Goal: Transaction & Acquisition: Purchase product/service

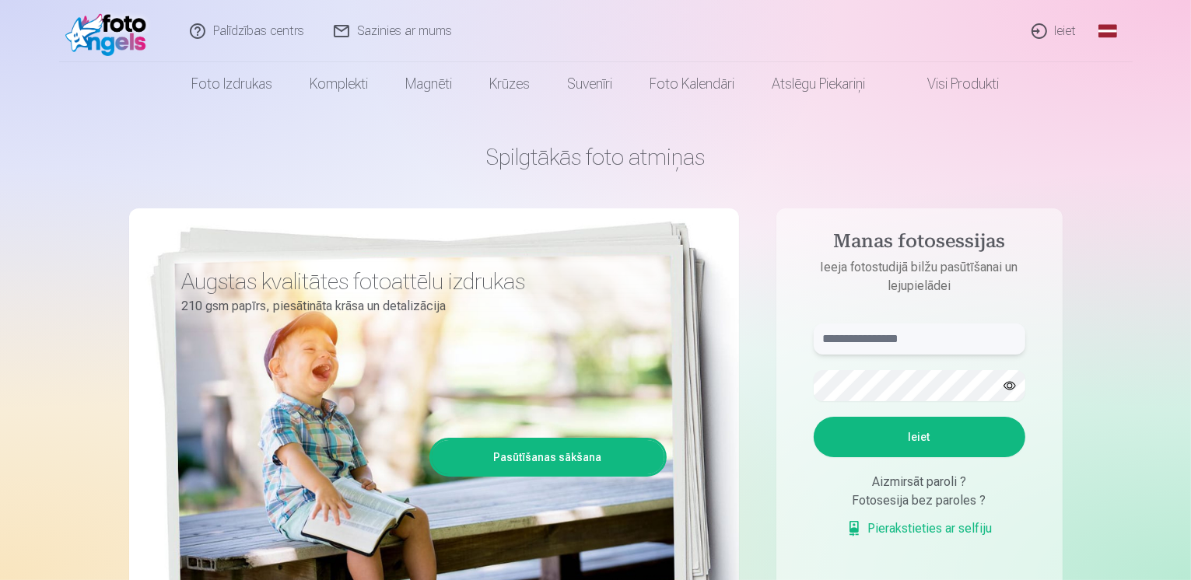
click at [927, 334] on input "text" at bounding box center [920, 339] width 212 height 31
type input "**********"
click at [924, 436] on button "Ieiet" at bounding box center [920, 437] width 212 height 40
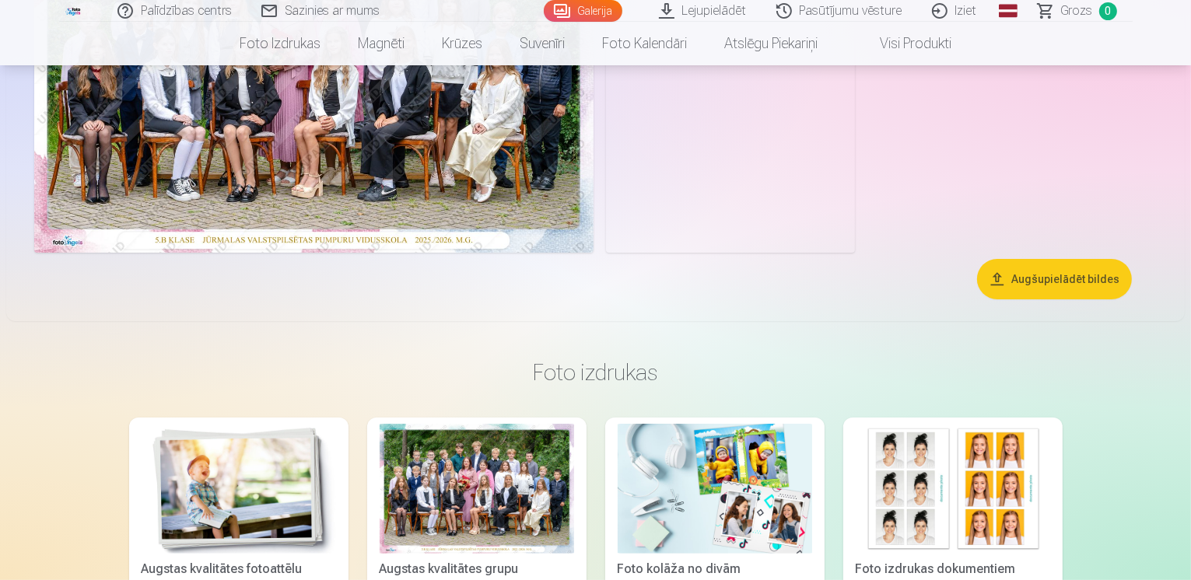
scroll to position [291, 0]
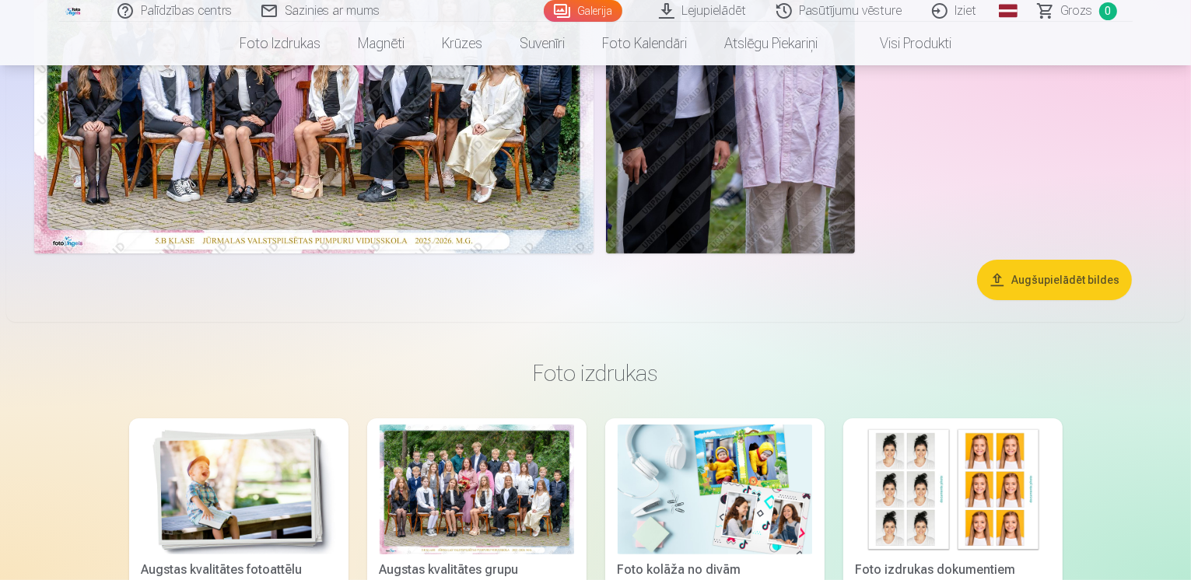
click at [1086, 300] on button "Augšupielādēt bildes" at bounding box center [1054, 280] width 155 height 40
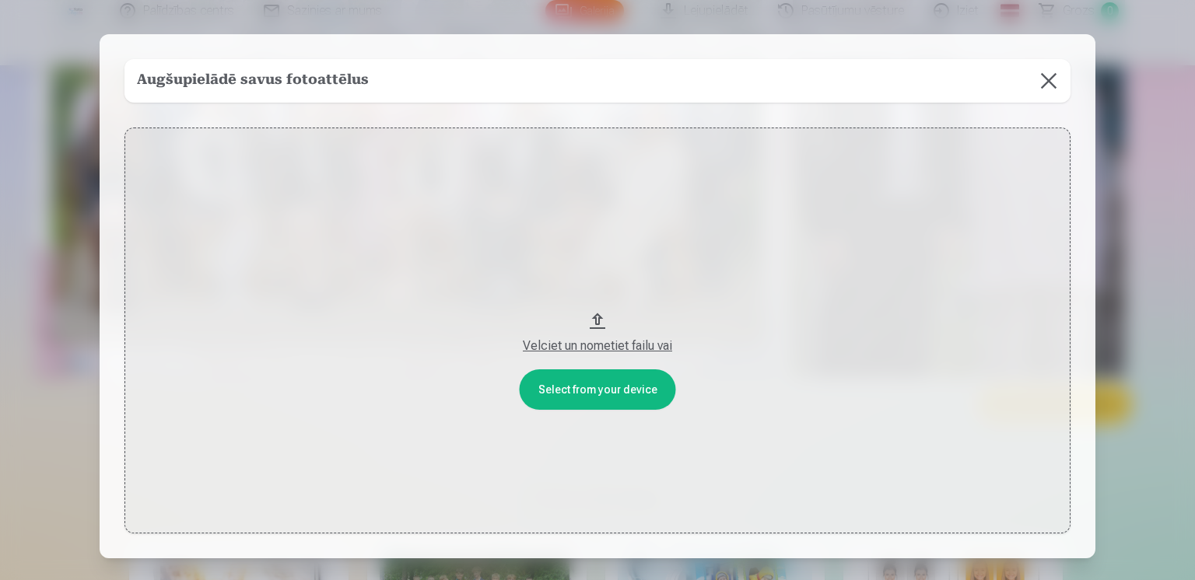
click at [1048, 75] on button at bounding box center [1049, 81] width 44 height 44
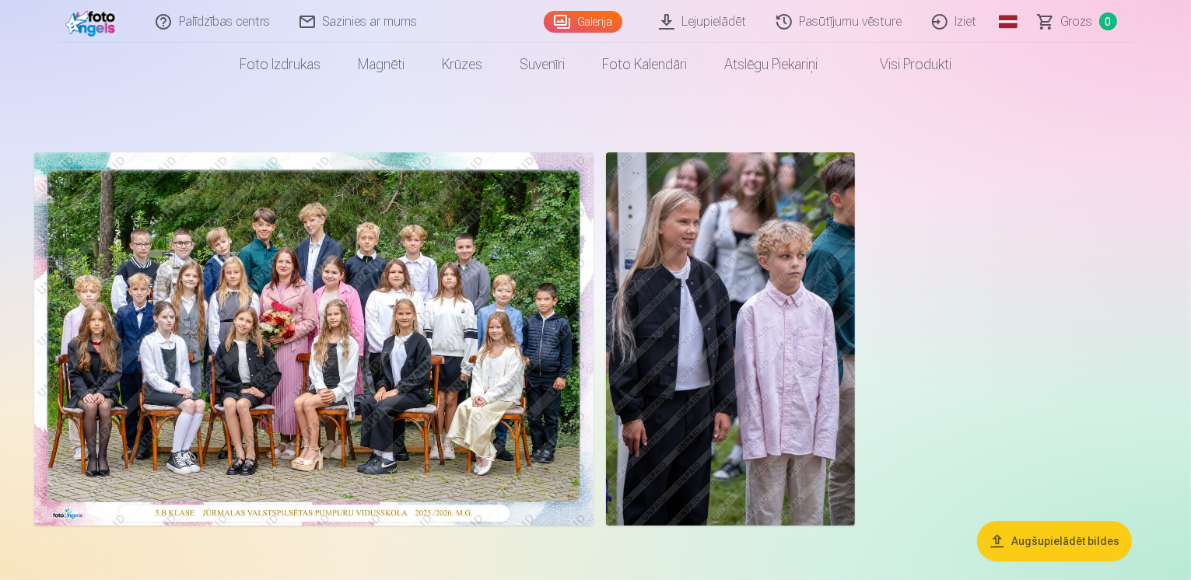
scroll to position [19, 0]
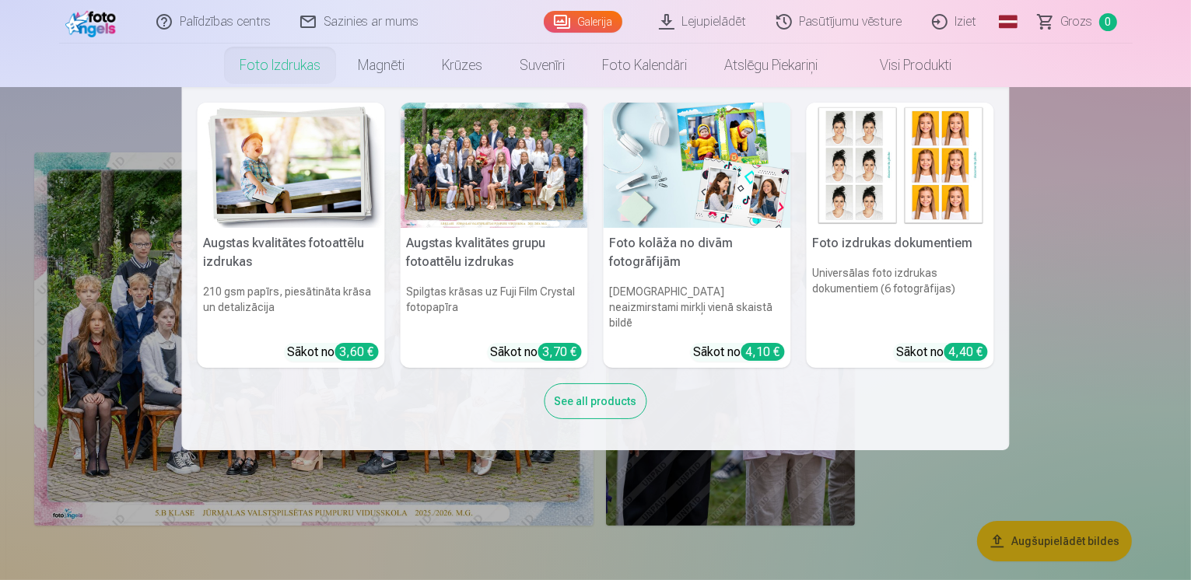
click at [475, 187] on div at bounding box center [494, 165] width 187 height 125
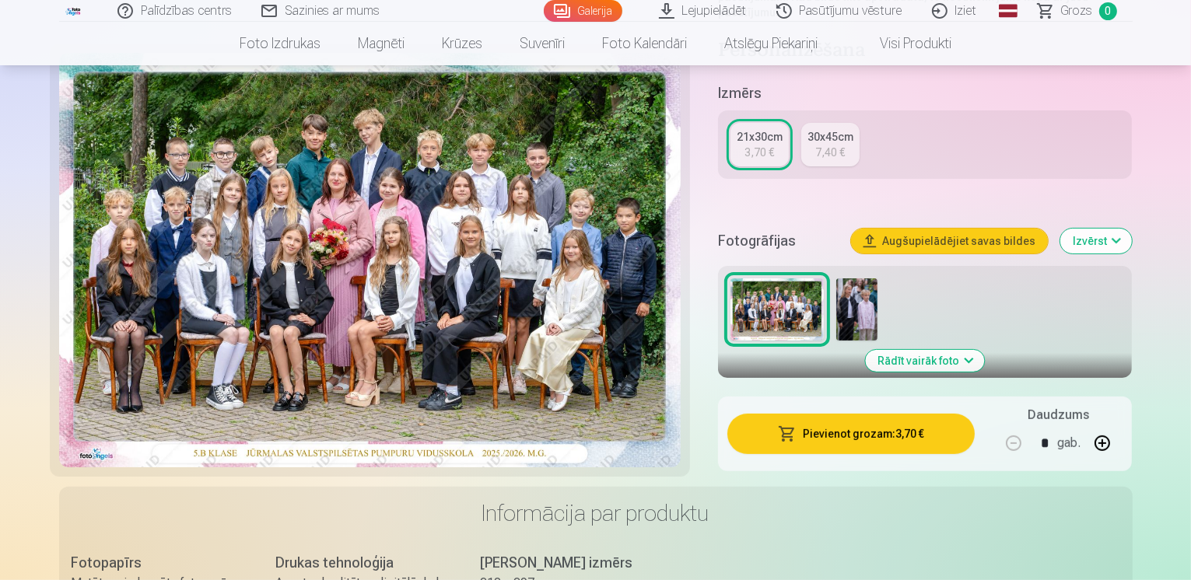
scroll to position [354, 0]
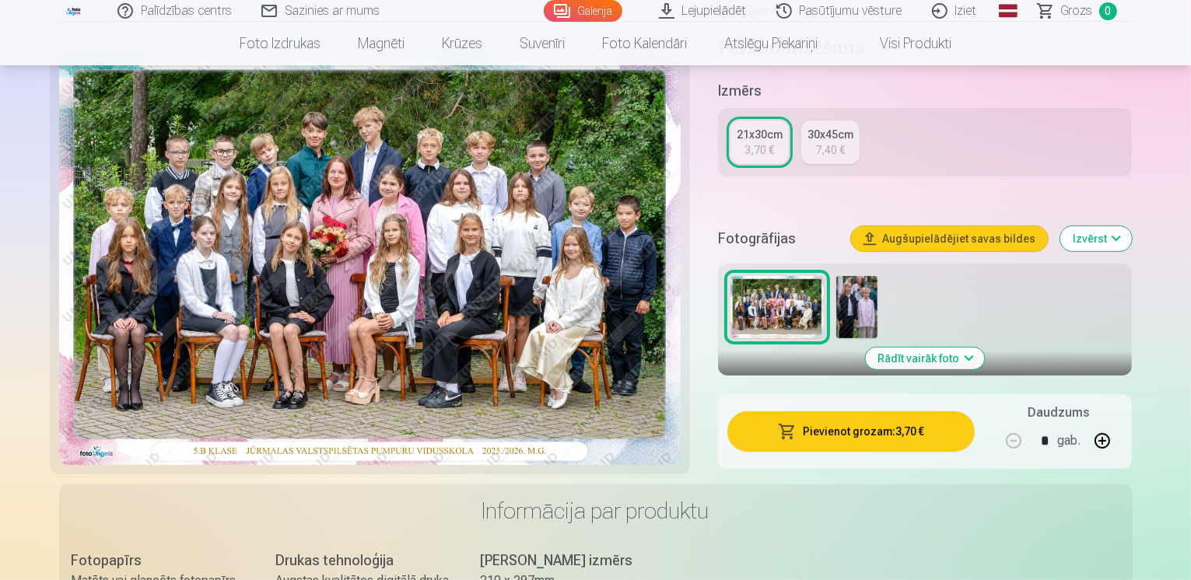
click at [877, 418] on button "Pievienot grozam : 3,70 €" at bounding box center [851, 431] width 248 height 40
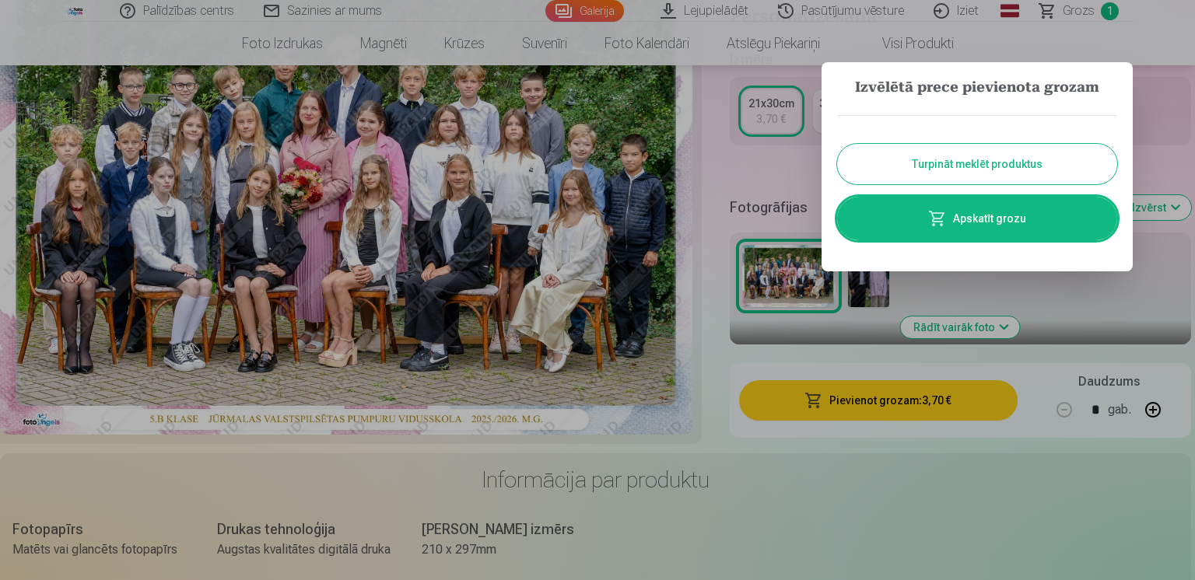
click at [1022, 169] on button "Turpināt meklēt produktus" at bounding box center [977, 164] width 280 height 40
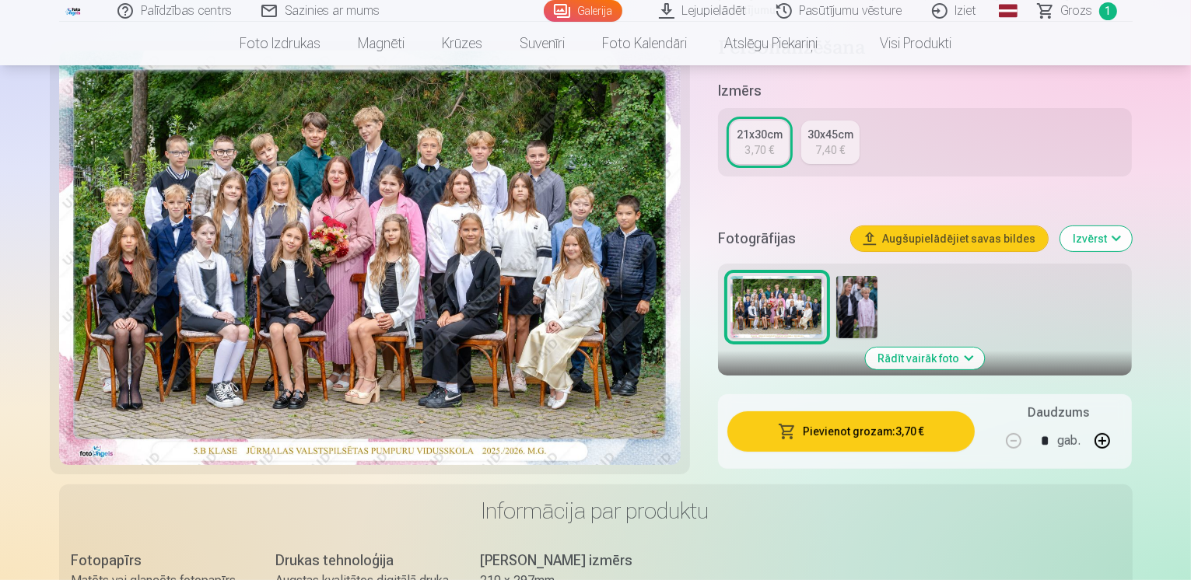
click at [866, 276] on img at bounding box center [856, 307] width 41 height 62
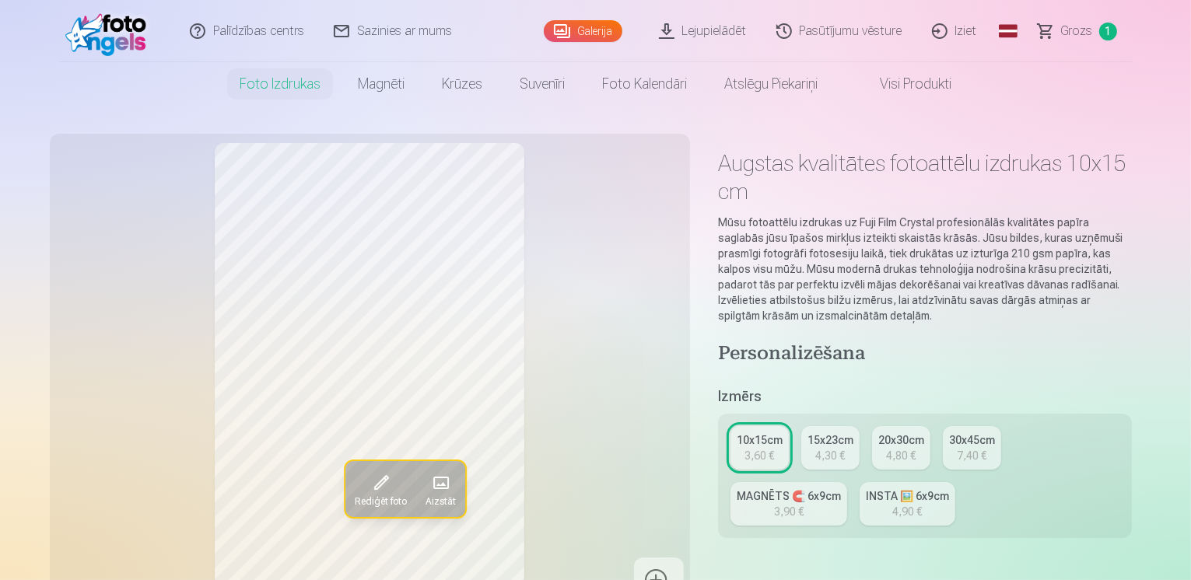
click at [701, 26] on link "Lejupielādēt" at bounding box center [703, 31] width 117 height 62
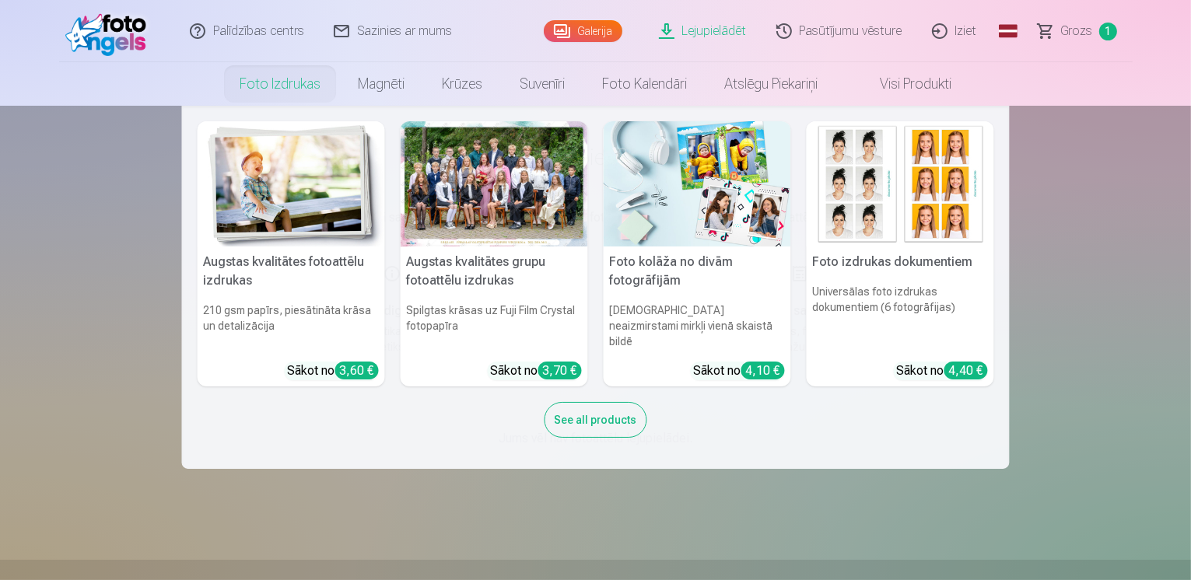
click at [501, 199] on div at bounding box center [494, 183] width 187 height 125
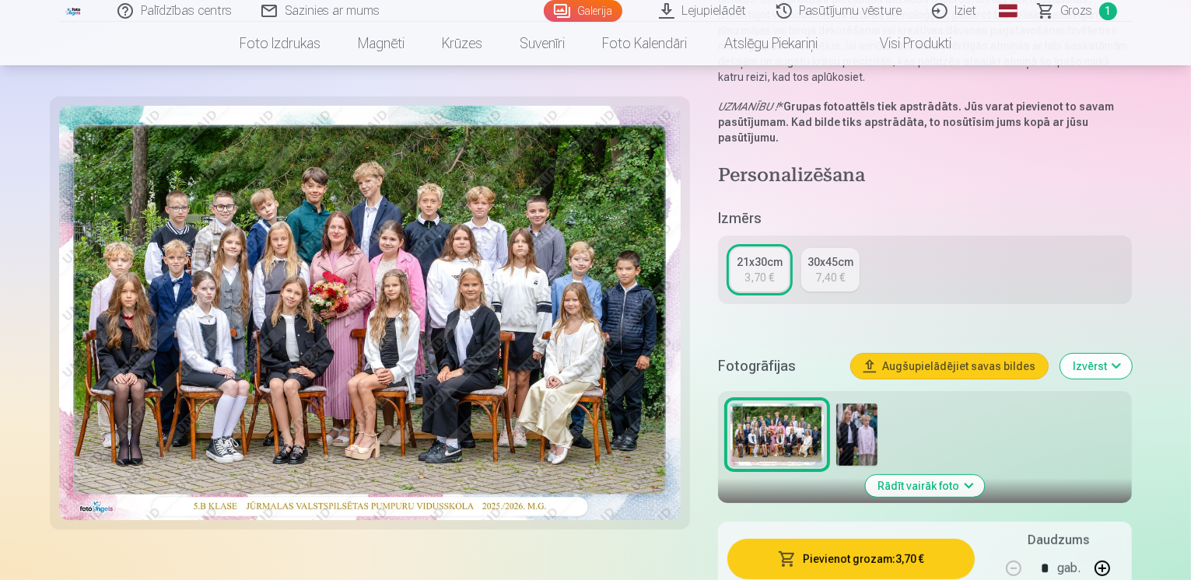
scroll to position [227, 0]
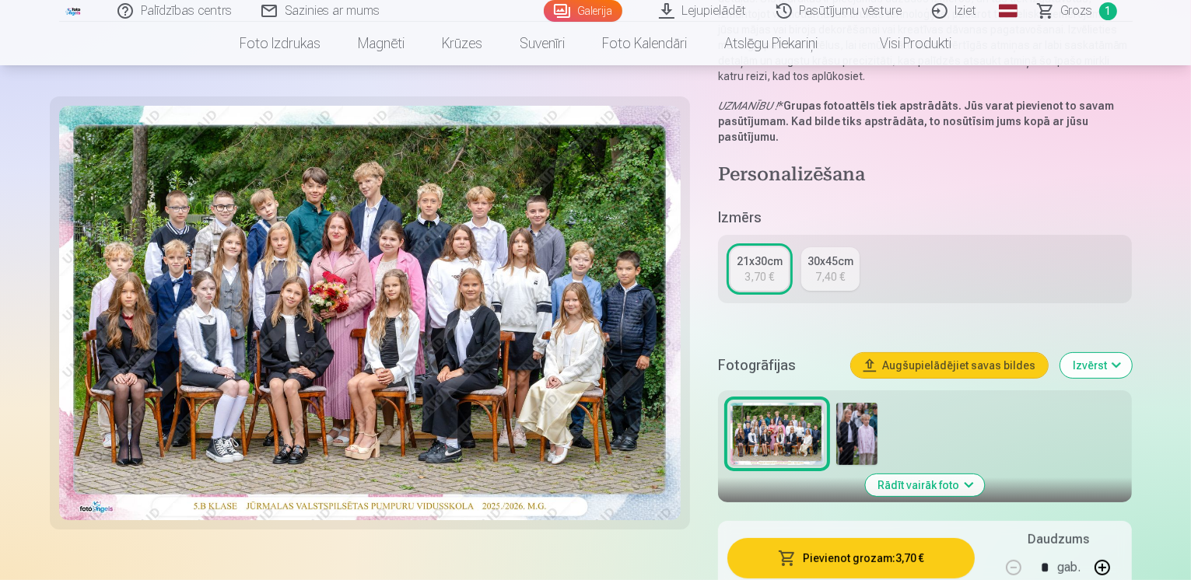
click at [876, 415] on img at bounding box center [856, 434] width 41 height 62
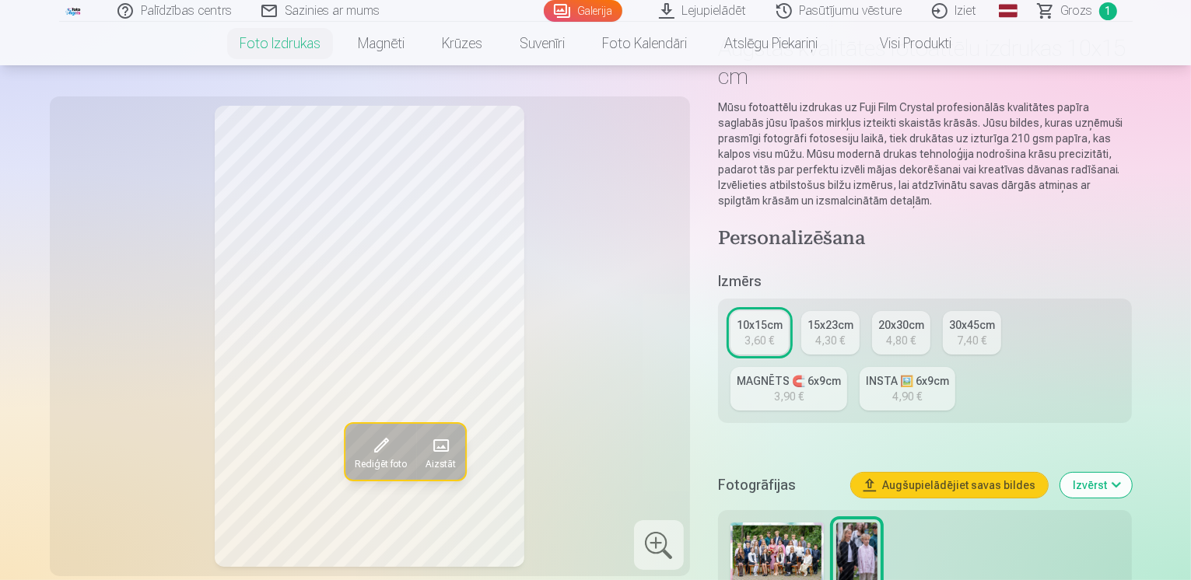
scroll to position [131, 0]
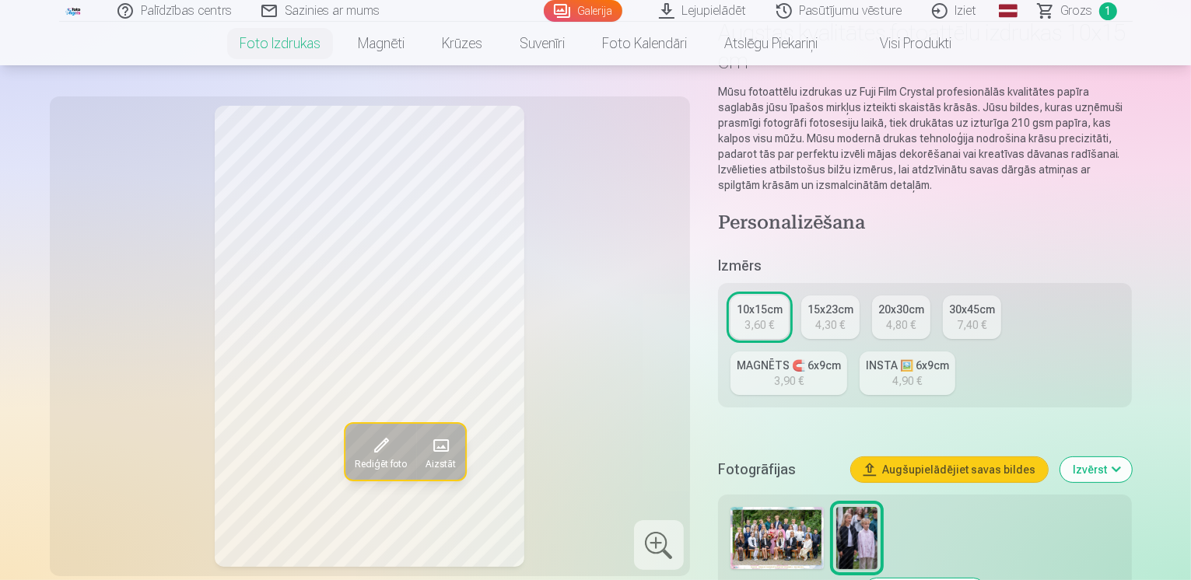
click at [1132, 457] on button "Izvērst" at bounding box center [1096, 469] width 72 height 25
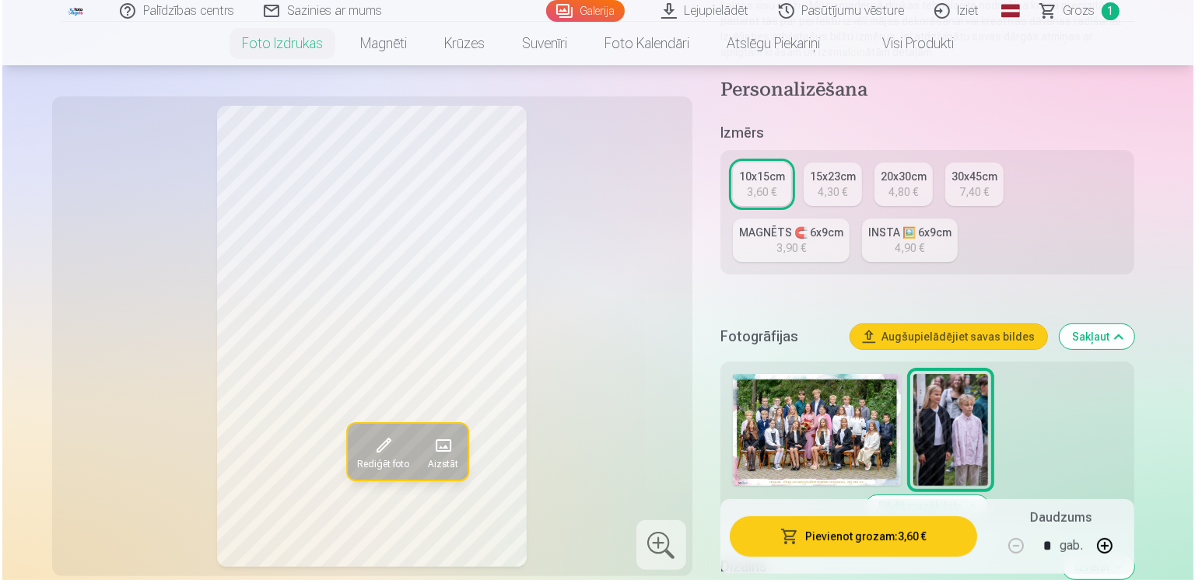
scroll to position [261, 0]
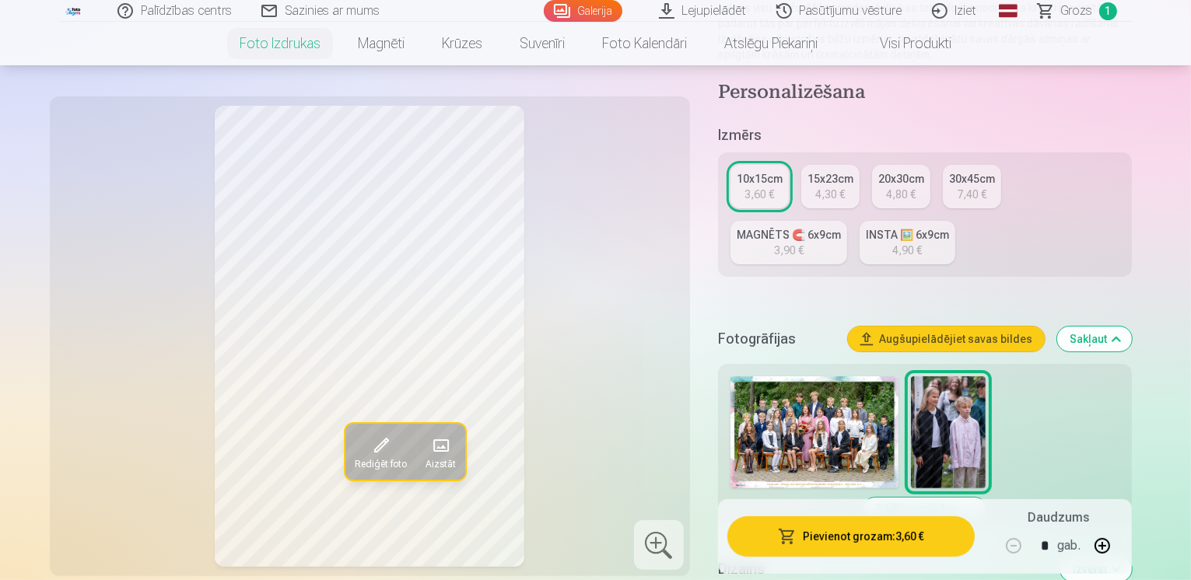
click at [1116, 398] on div at bounding box center [925, 432] width 402 height 124
click at [952, 520] on button "Pievienot grozam : 3,60 €" at bounding box center [851, 536] width 248 height 40
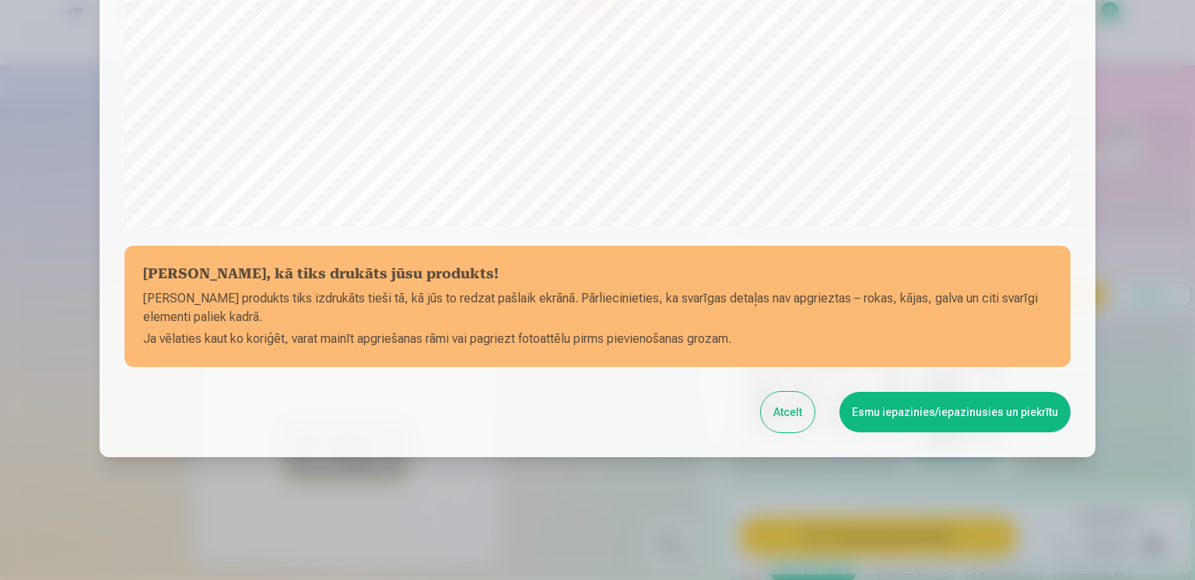
scroll to position [540, 0]
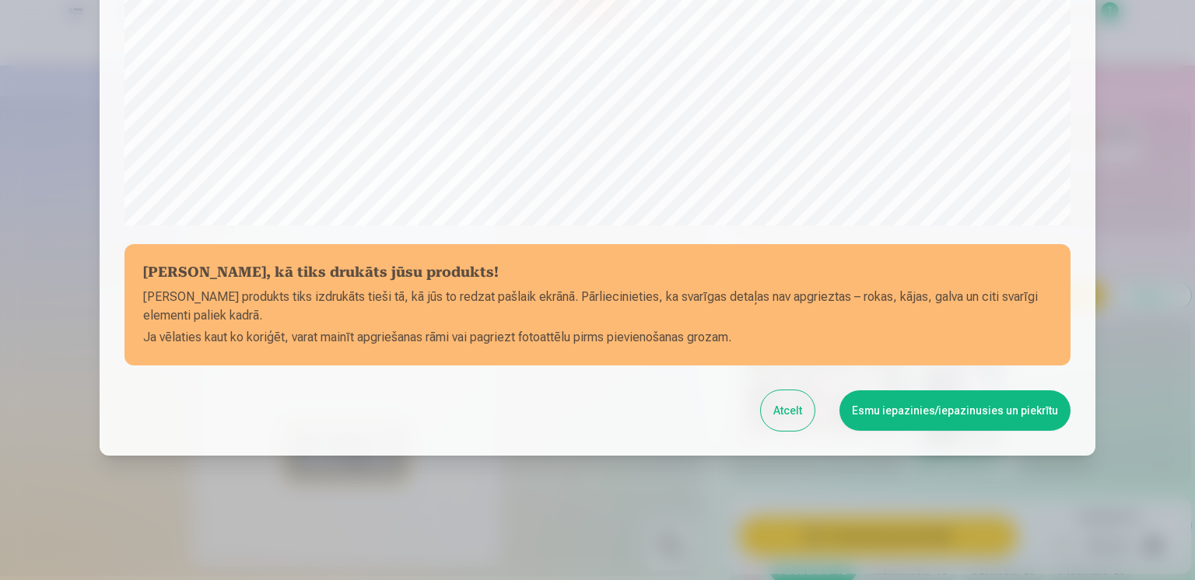
click at [936, 411] on button "Esmu iepazinies/iepazinusies un piekrītu" at bounding box center [954, 410] width 231 height 40
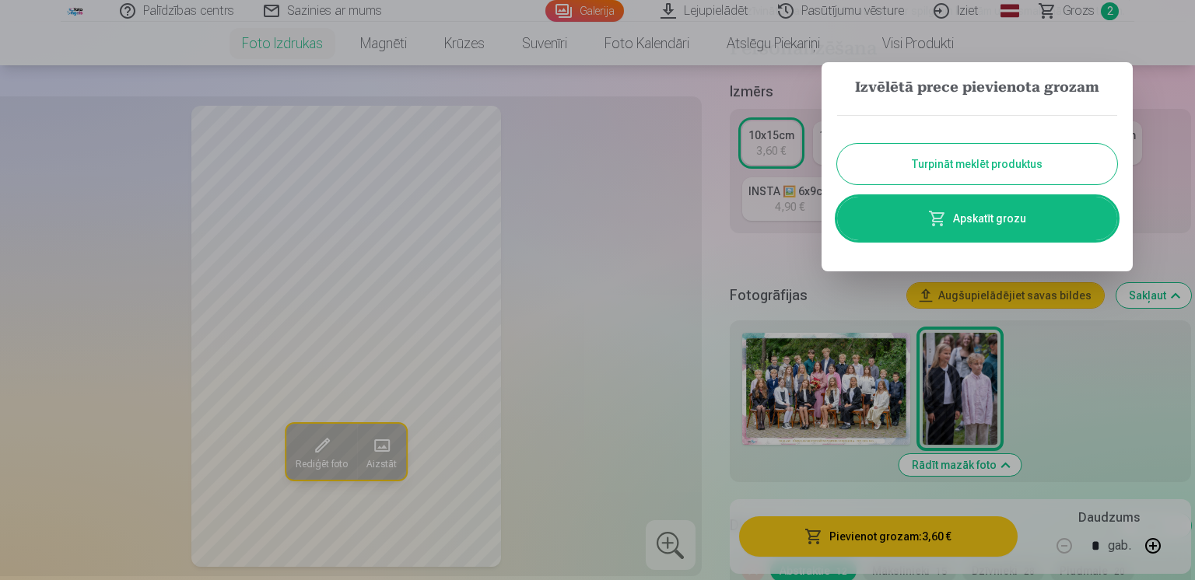
click at [1039, 228] on link "Apskatīt grozu" at bounding box center [977, 219] width 280 height 44
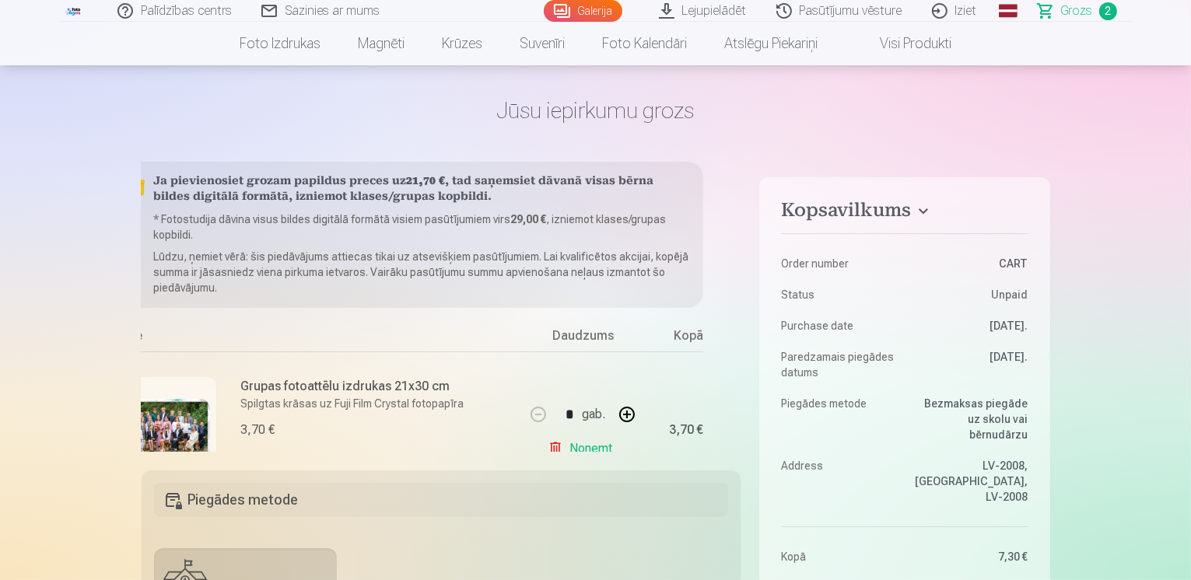
scroll to position [0, 34]
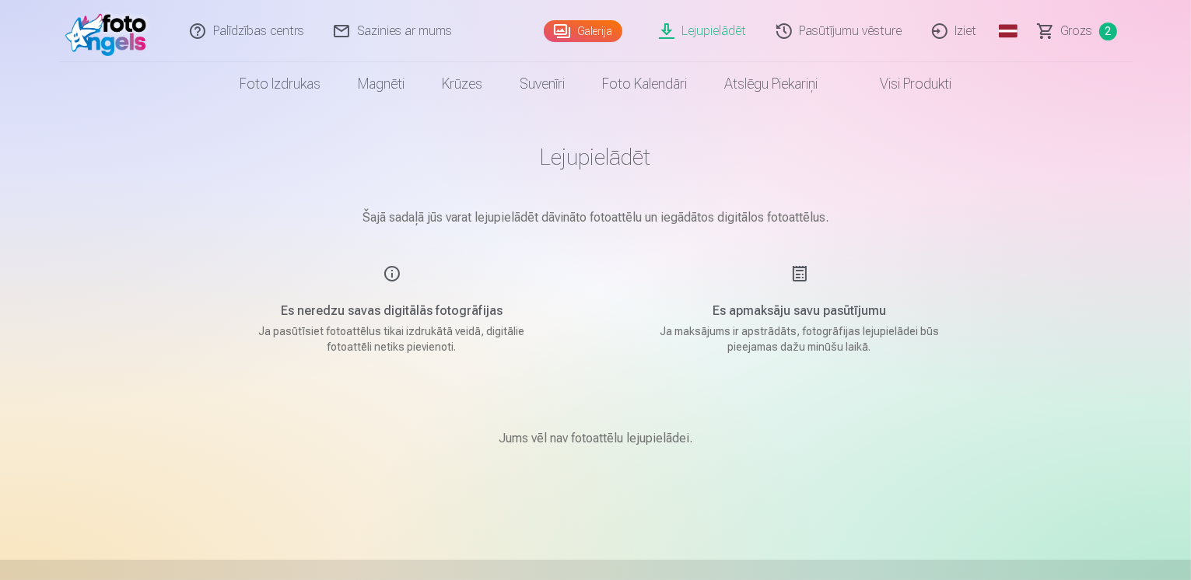
click at [583, 24] on link "Galerija" at bounding box center [583, 31] width 79 height 22
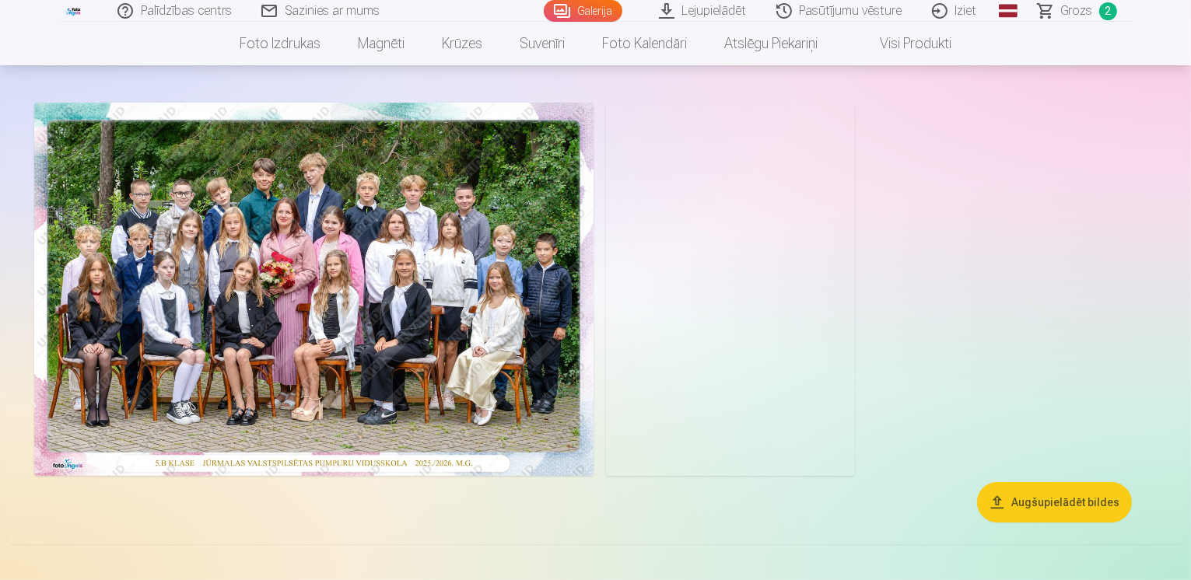
scroll to position [65, 0]
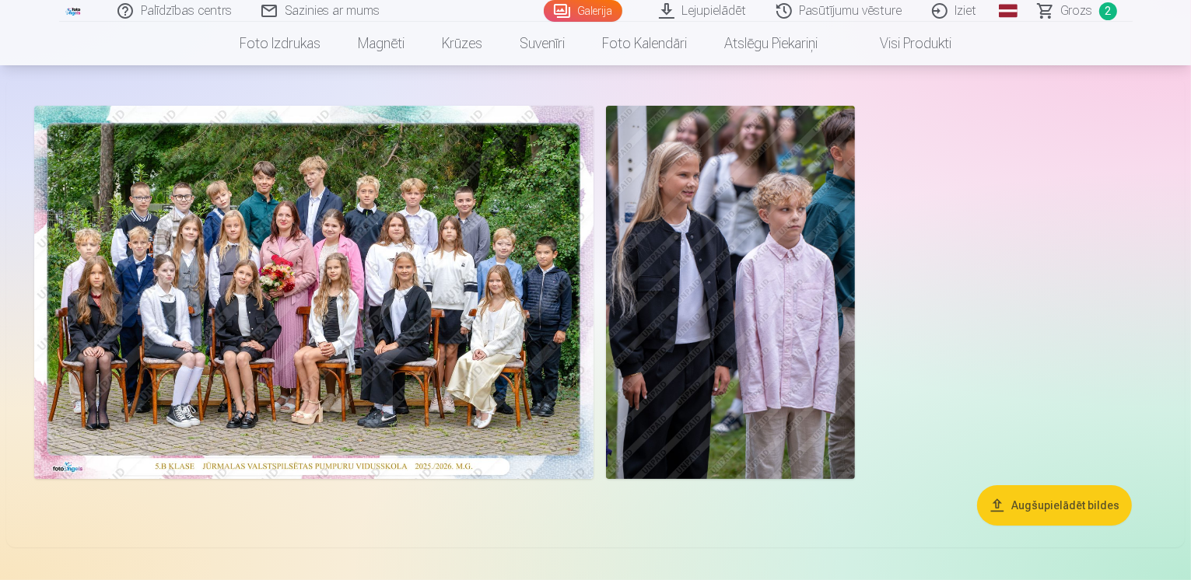
click at [855, 278] on img at bounding box center [730, 292] width 249 height 373
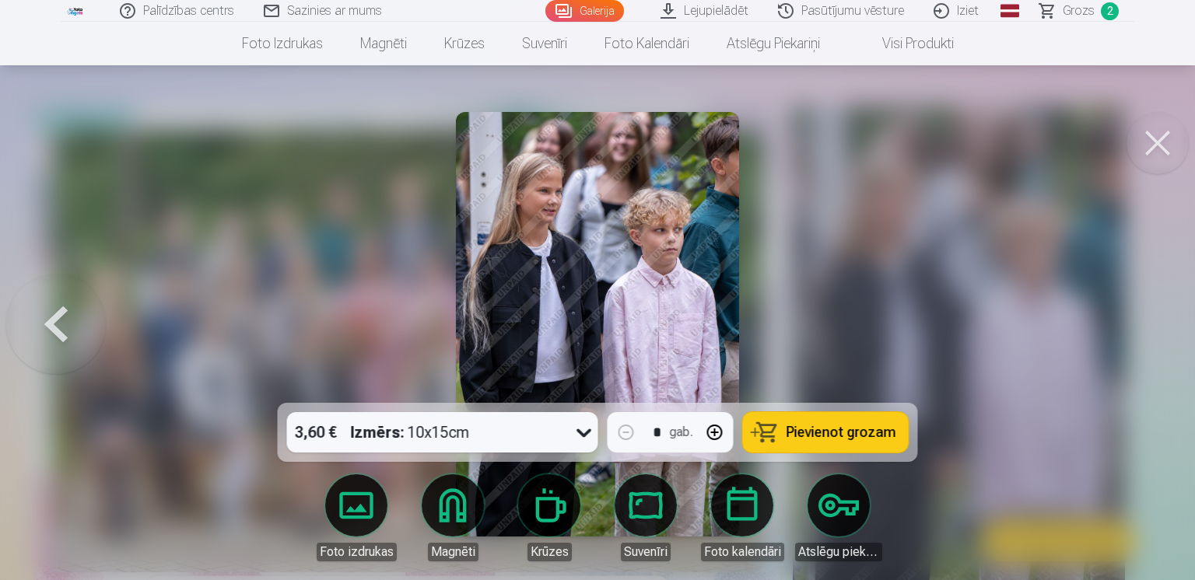
click at [604, 429] on div "3,60 € Izmērs : 10x15cm * gab. Pievienot grozam" at bounding box center [598, 432] width 640 height 59
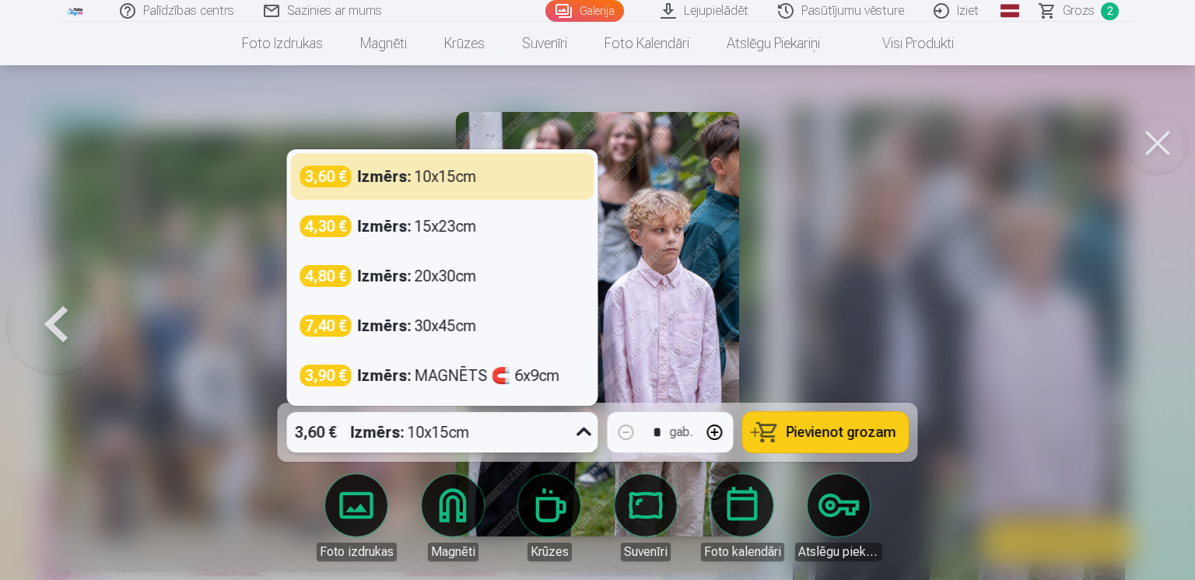
click at [595, 431] on icon at bounding box center [584, 432] width 25 height 25
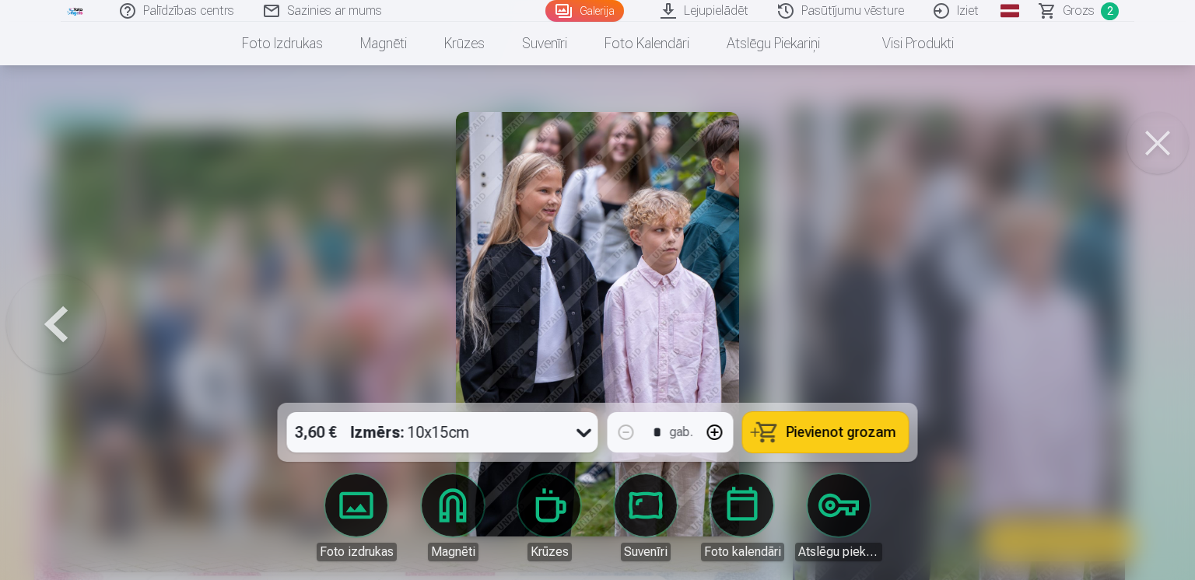
click at [880, 333] on div at bounding box center [597, 290] width 1195 height 580
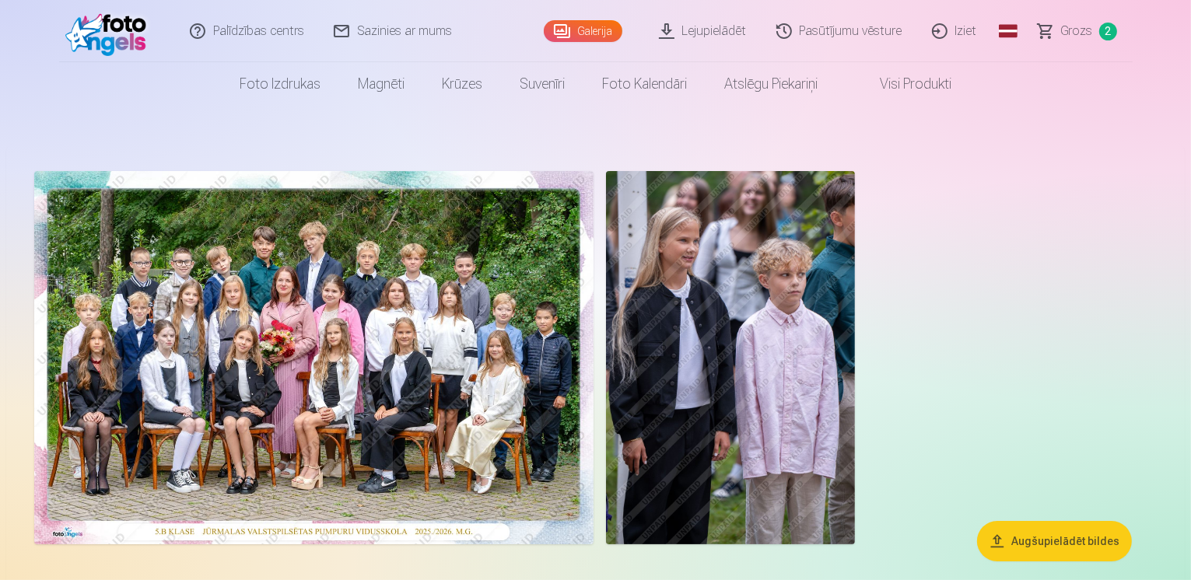
click at [1100, 41] on link "Grozs 2" at bounding box center [1078, 31] width 109 height 62
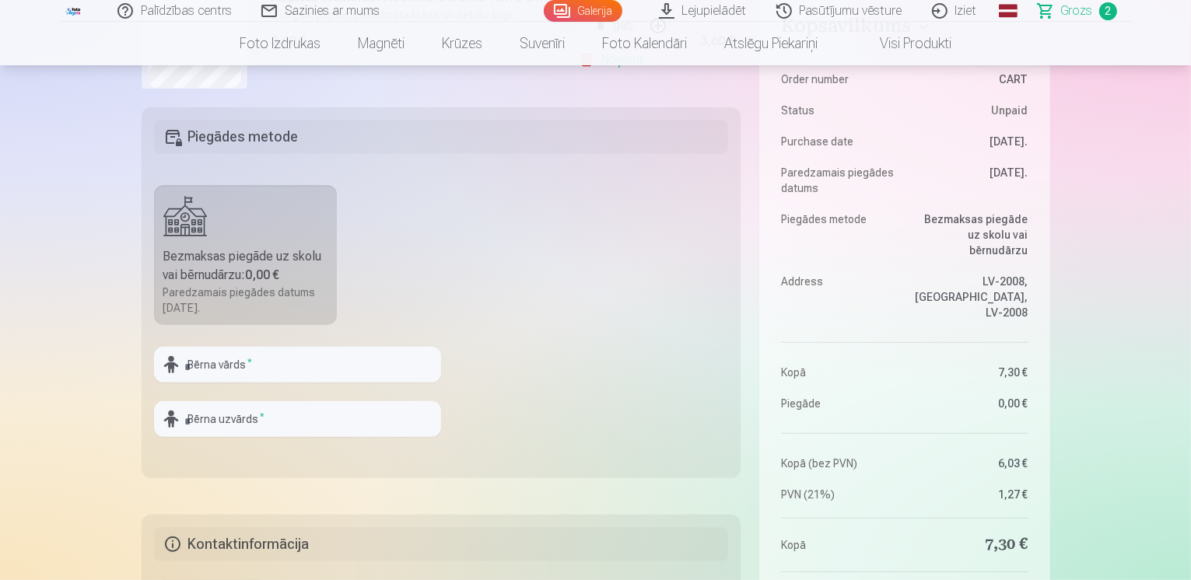
scroll to position [412, 0]
click at [356, 369] on input "text" at bounding box center [297, 363] width 287 height 36
type input "******"
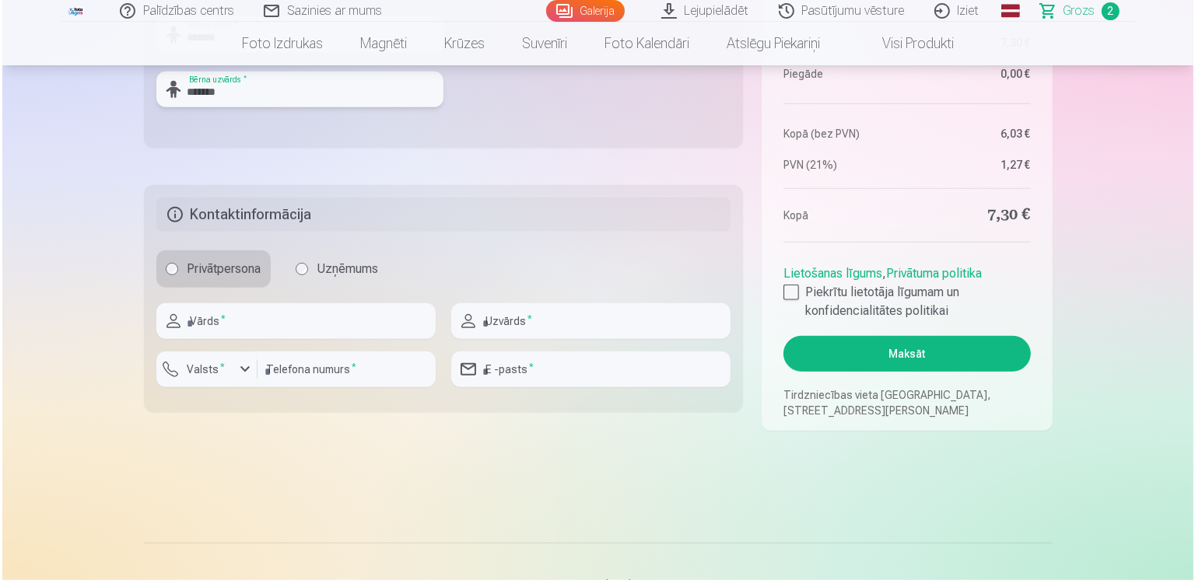
scroll to position [742, 0]
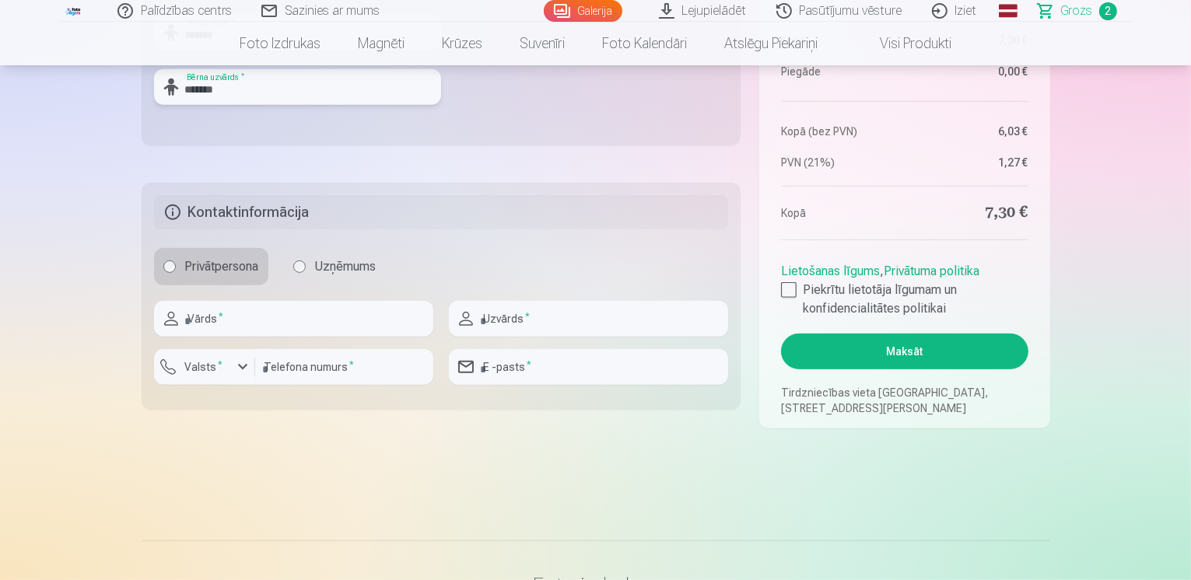
type input "*******"
click at [382, 331] on input "text" at bounding box center [293, 319] width 279 height 36
type input "******"
click at [231, 360] on button "Valsts *" at bounding box center [204, 367] width 101 height 36
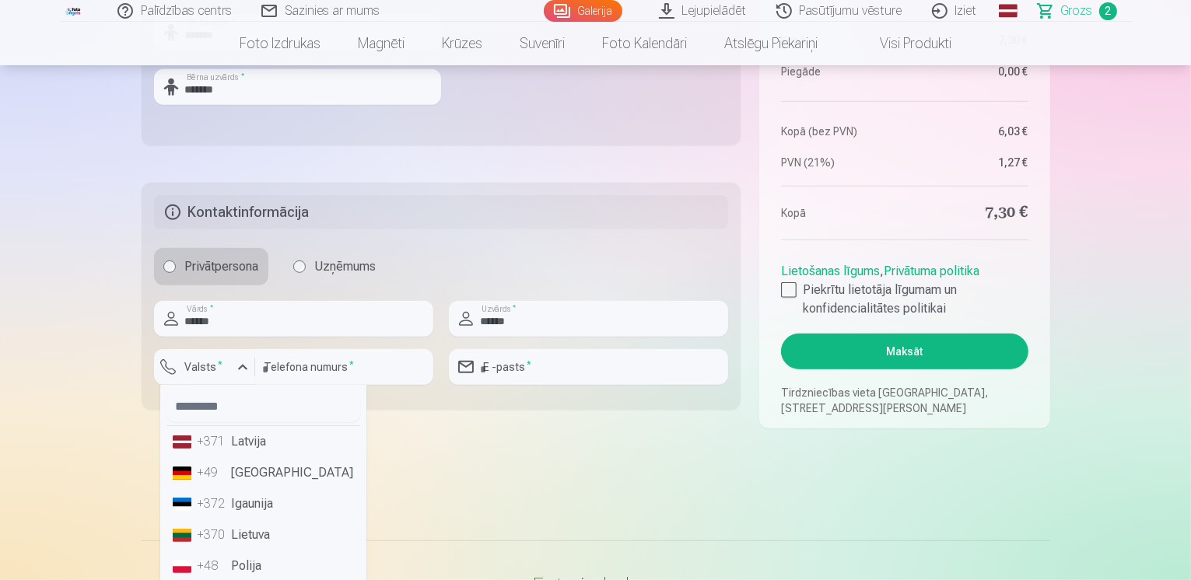
click at [238, 443] on li "+371 Latvija" at bounding box center [263, 441] width 194 height 31
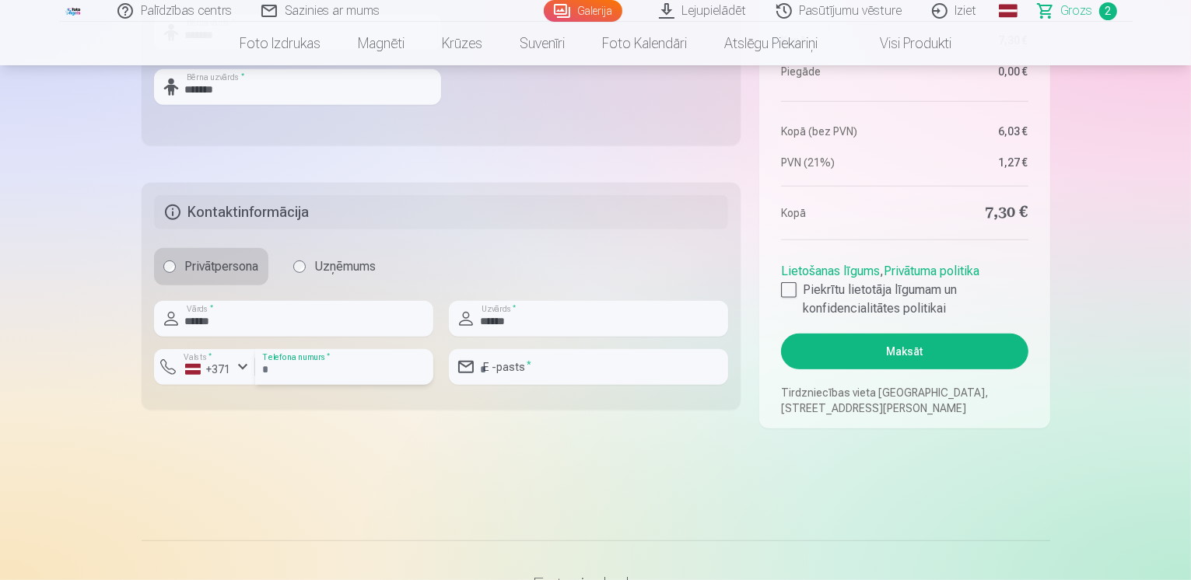
click at [323, 372] on input "number" at bounding box center [344, 367] width 178 height 36
type input "********"
click at [488, 364] on input "email" at bounding box center [588, 367] width 279 height 36
type input "**********"
click at [782, 292] on div at bounding box center [789, 290] width 16 height 16
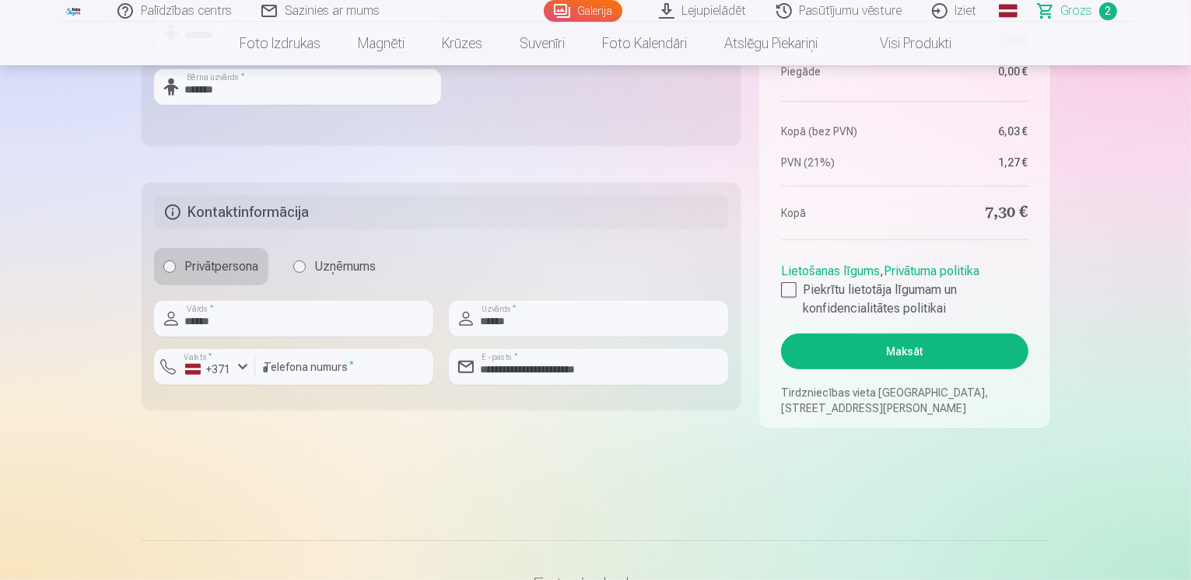
click at [843, 351] on button "Maksāt" at bounding box center [904, 352] width 247 height 36
